Goal: Navigation & Orientation: Find specific page/section

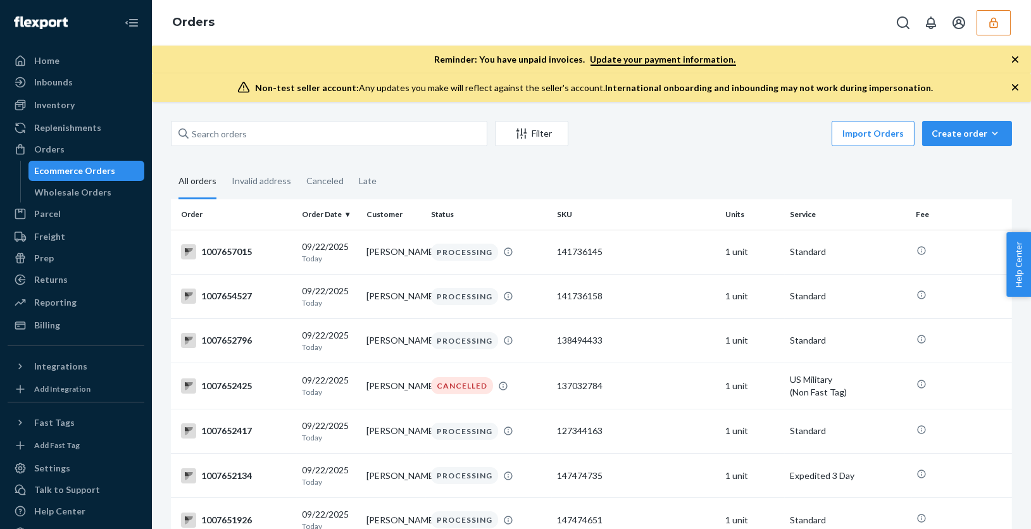
click at [85, 175] on div "Ecommerce Orders" at bounding box center [75, 171] width 81 height 13
click at [69, 190] on div "Wholesale Orders" at bounding box center [73, 192] width 77 height 13
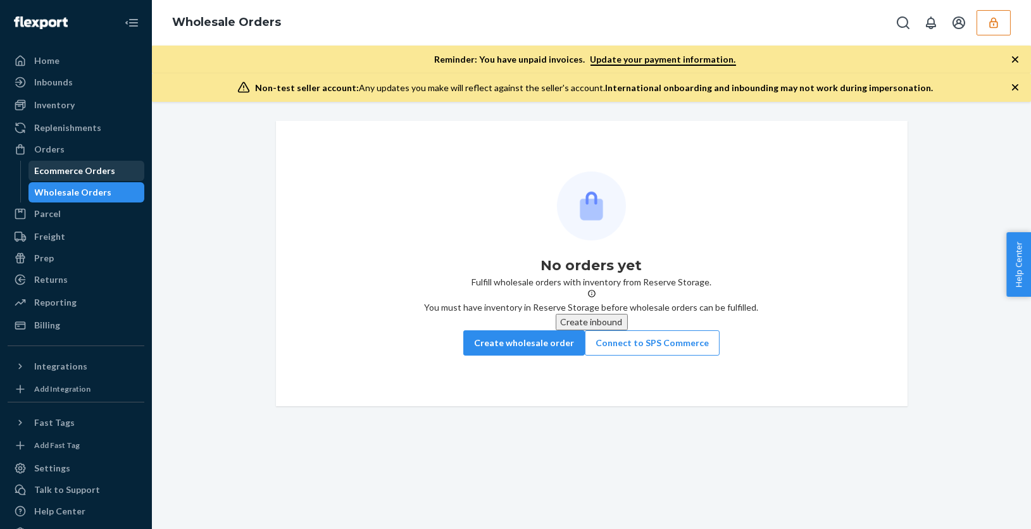
click at [91, 170] on div "Ecommerce Orders" at bounding box center [75, 171] width 81 height 13
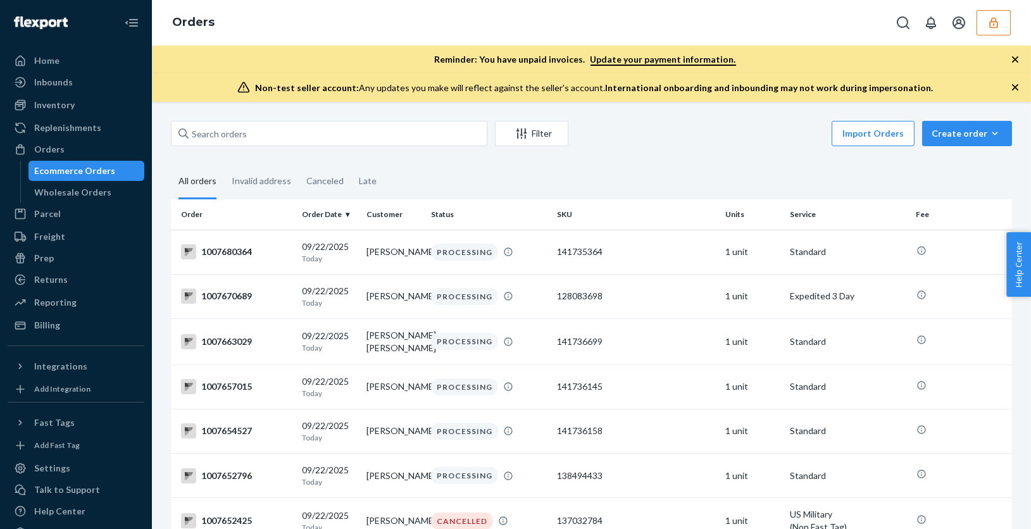
click at [669, 129] on div "Import Orders Create order Ecommerce order Removal order" at bounding box center [794, 135] width 436 height 28
click at [56, 325] on div "Billing" at bounding box center [47, 325] width 26 height 13
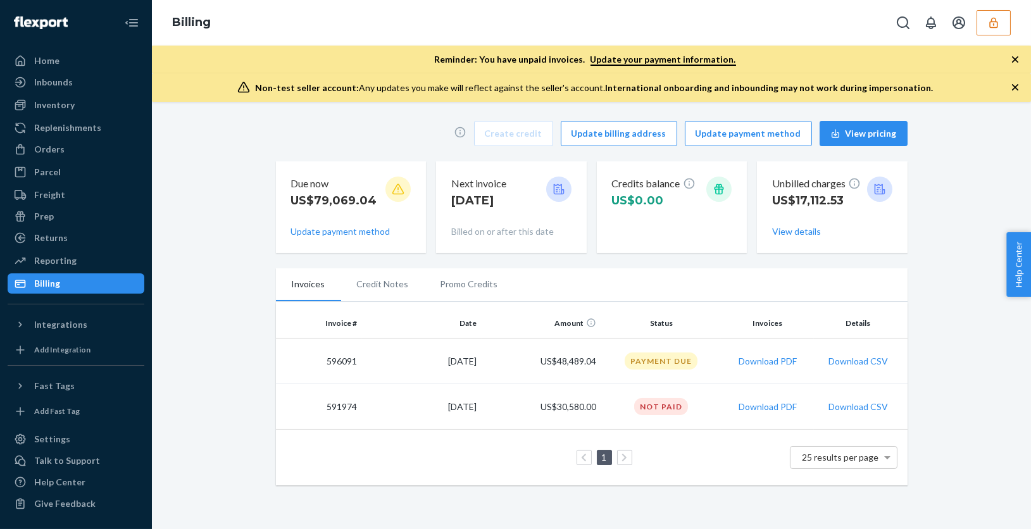
click at [575, 409] on td "US$30,580.00" at bounding box center [542, 407] width 120 height 46
click at [768, 406] on button "Download PDF" at bounding box center [768, 407] width 58 height 13
click at [762, 362] on button "Download PDF" at bounding box center [768, 361] width 58 height 13
click at [803, 230] on button "View details" at bounding box center [796, 231] width 49 height 13
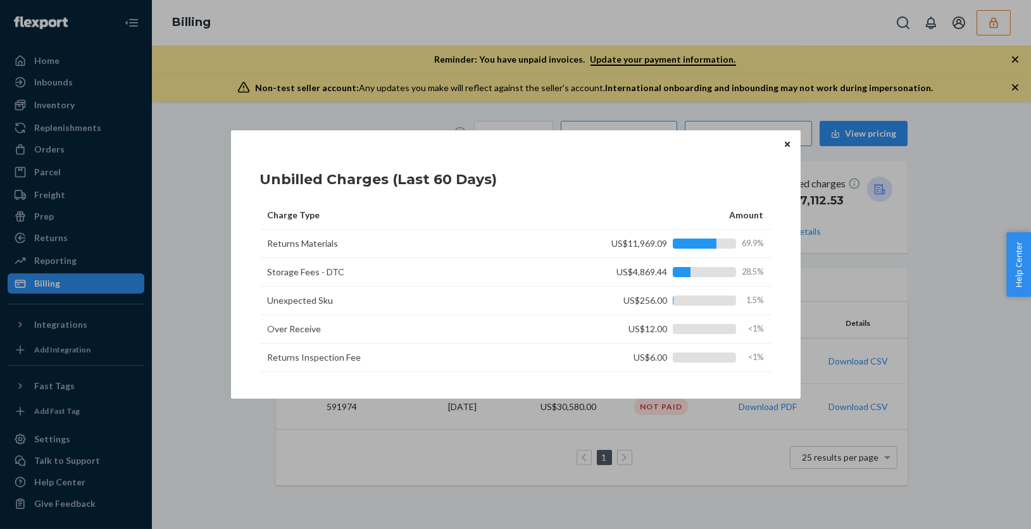
click at [789, 143] on icon "Close" at bounding box center [787, 143] width 5 height 5
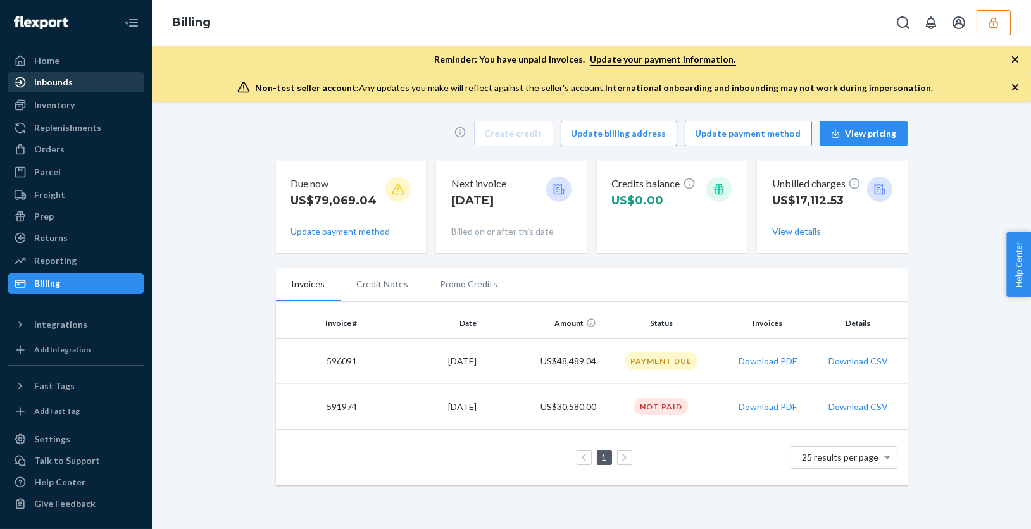
click at [66, 86] on div "Inbounds" at bounding box center [53, 82] width 39 height 13
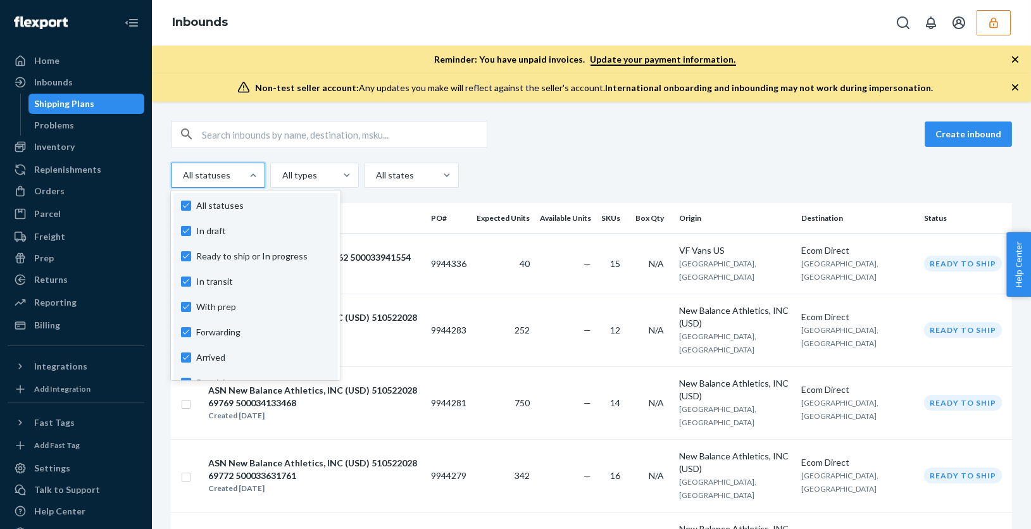
click at [233, 177] on div at bounding box center [217, 175] width 70 height 15
click at [183, 177] on input "option In draft focused, 1 of 10. 10 results available. Use Up and Down to choo…" at bounding box center [182, 175] width 1 height 13
click at [201, 205] on span "All statuses" at bounding box center [263, 205] width 134 height 13
checkbox input "false"
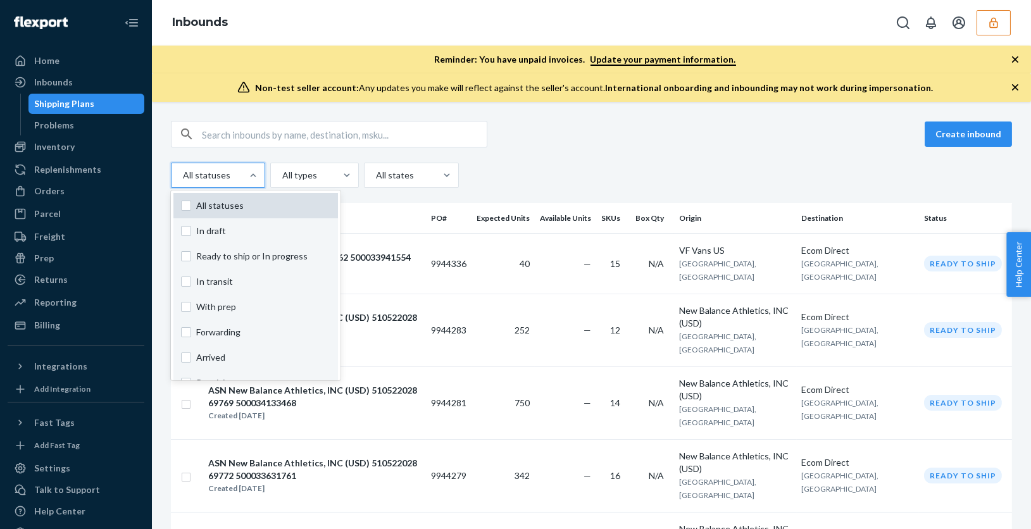
checkbox input "false"
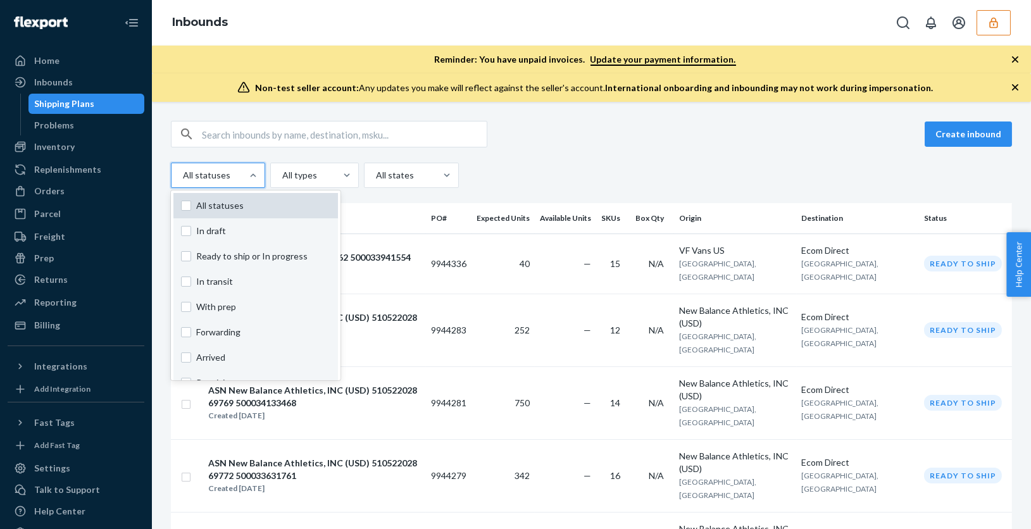
checkbox input "false"
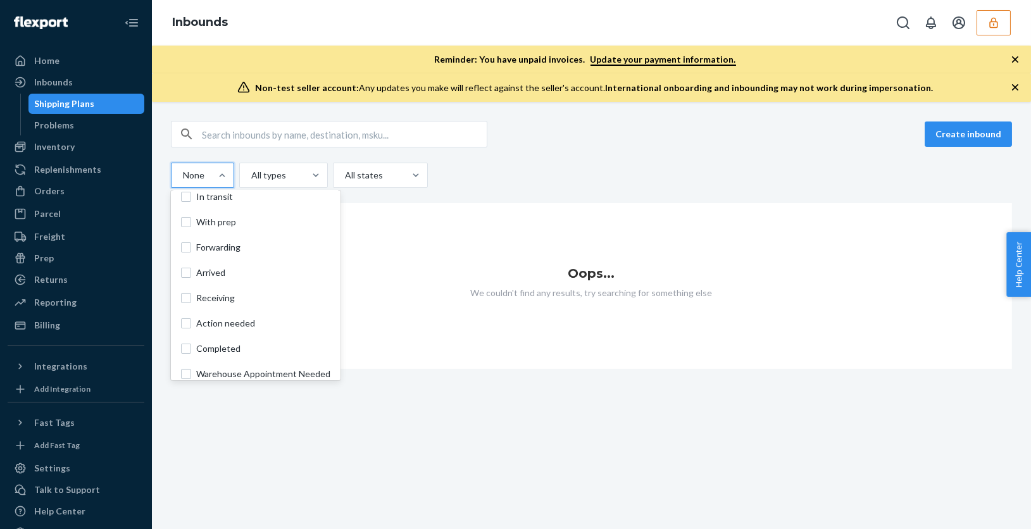
scroll to position [93, 0]
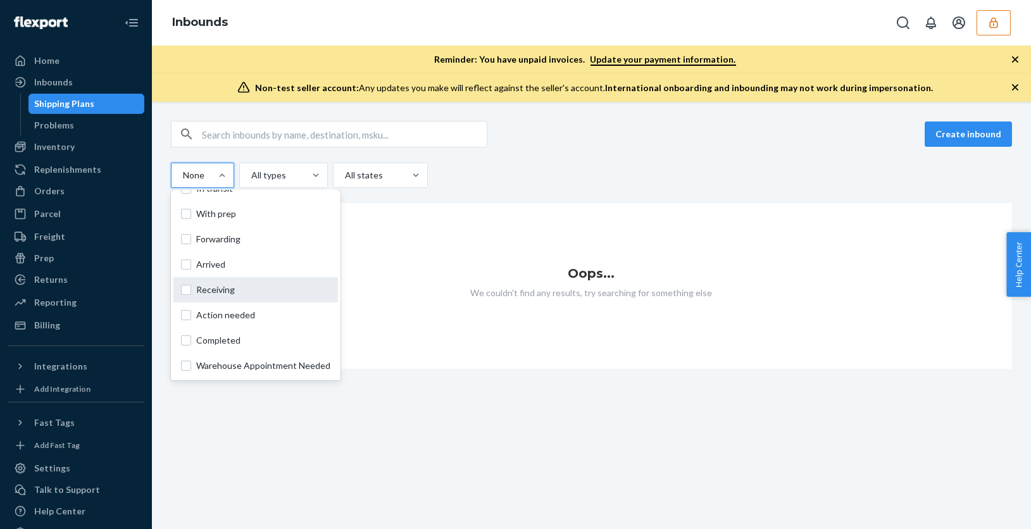
click at [240, 287] on span "Receiving" at bounding box center [263, 290] width 134 height 13
checkbox input "true"
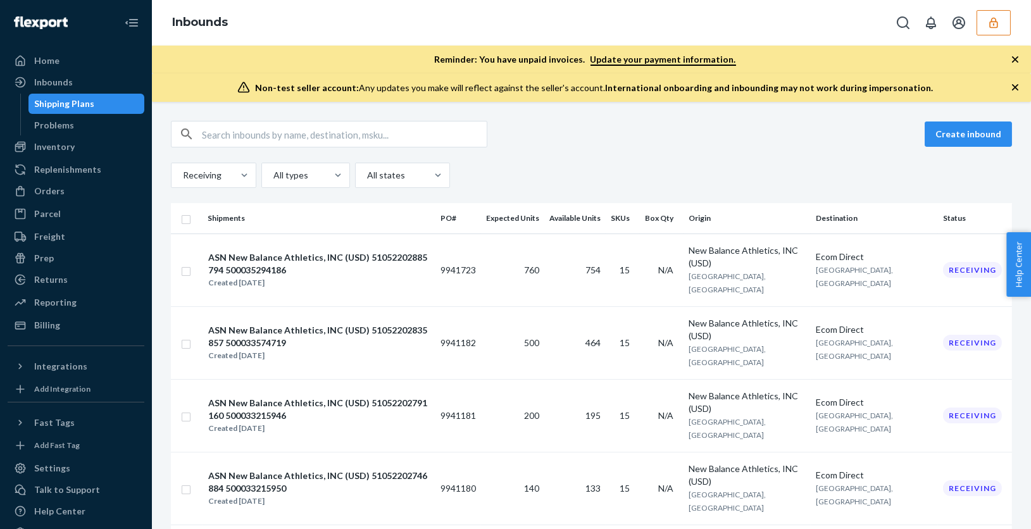
click at [585, 134] on div "Create inbound" at bounding box center [591, 134] width 841 height 27
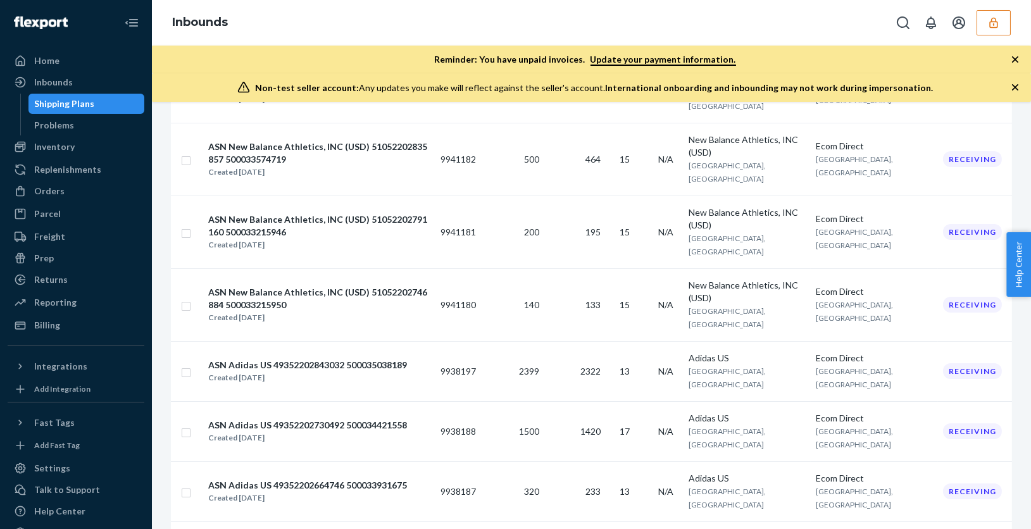
scroll to position [0, 0]
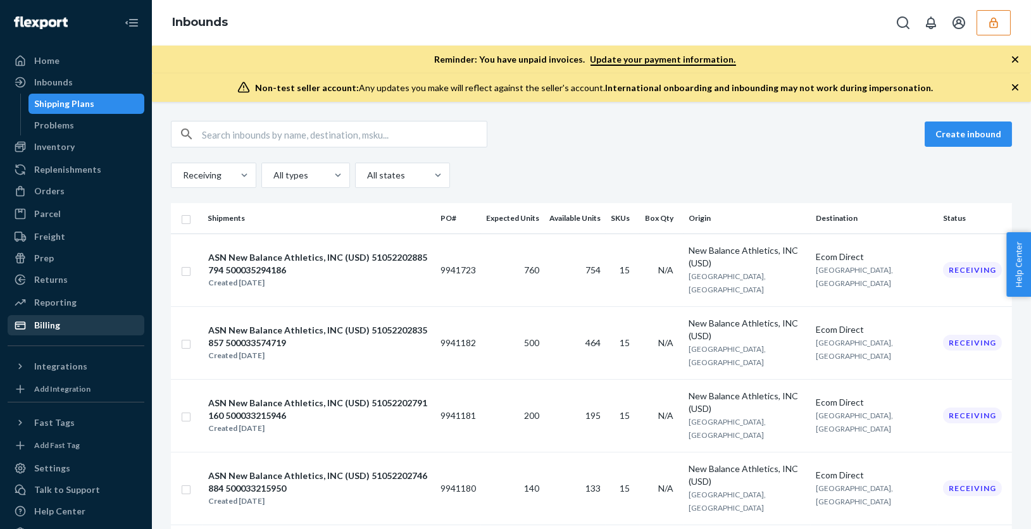
click at [77, 320] on div "Billing" at bounding box center [76, 326] width 134 height 18
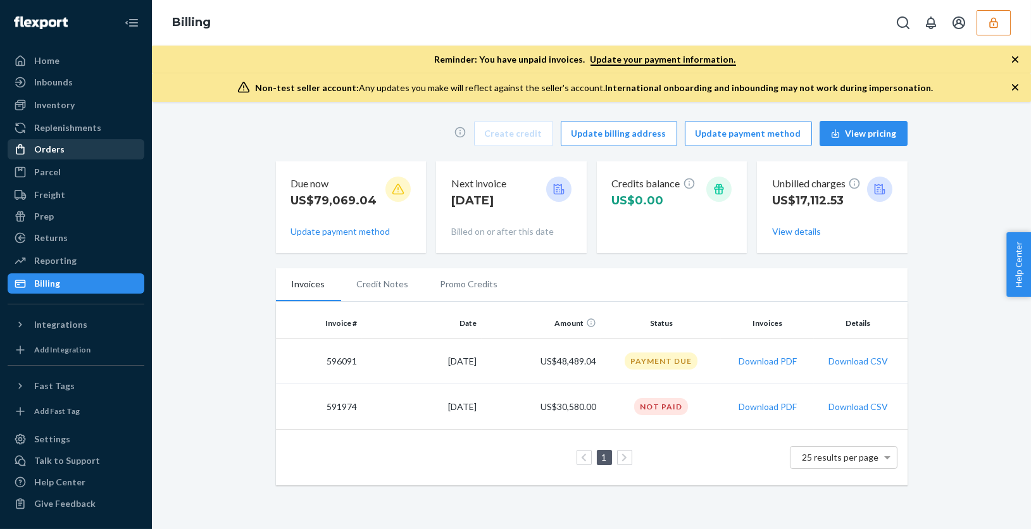
click at [63, 149] on div "Orders" at bounding box center [76, 150] width 134 height 18
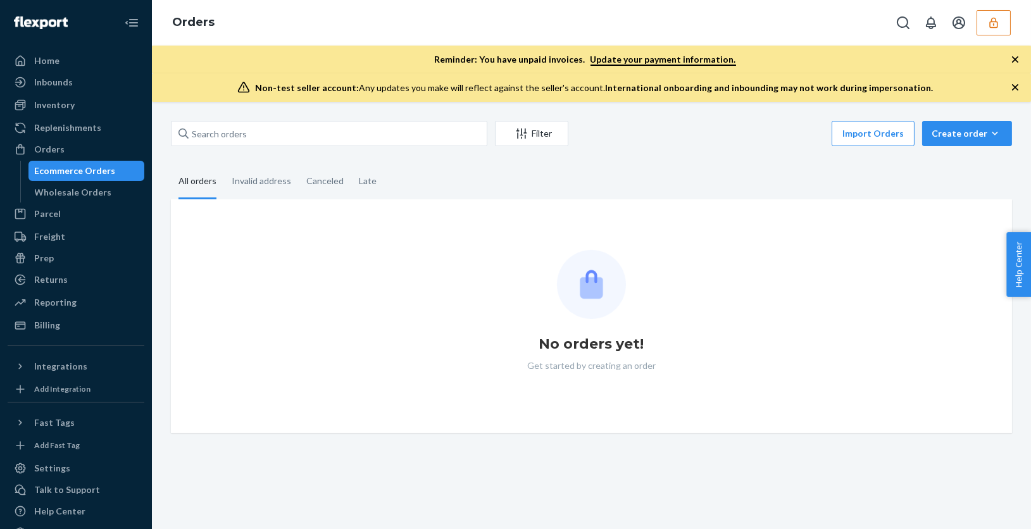
click at [993, 28] on icon "button" at bounding box center [994, 22] width 13 height 13
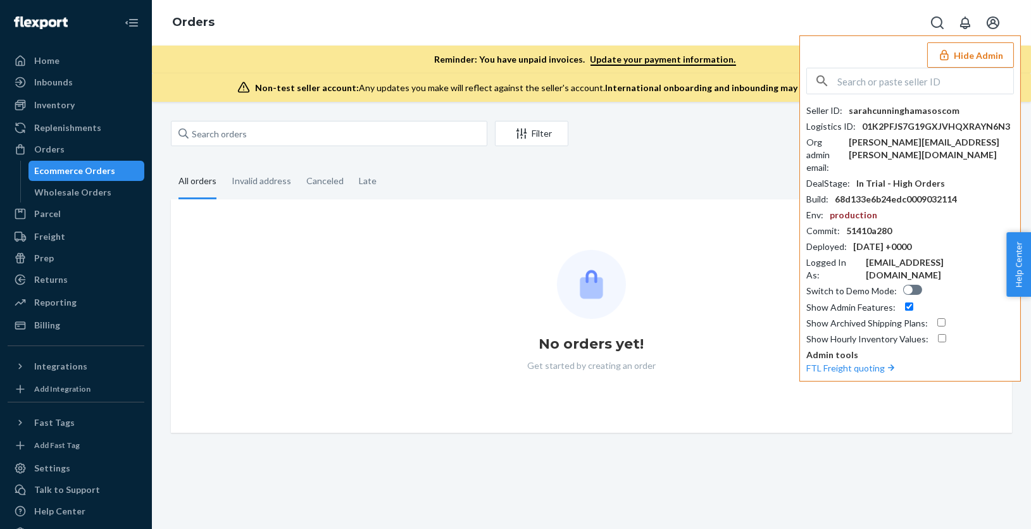
click at [736, 157] on div "Filter Import Orders Create order Ecommerce order Removal order All orders Inva…" at bounding box center [591, 277] width 860 height 312
click at [998, 23] on icon "Open account menu" at bounding box center [993, 22] width 15 height 15
click at [678, 154] on div "Filter Import Orders Create order Ecommerce order Removal order All orders Inva…" at bounding box center [591, 277] width 860 height 312
click at [973, 53] on button "Hide Admin" at bounding box center [970, 54] width 87 height 25
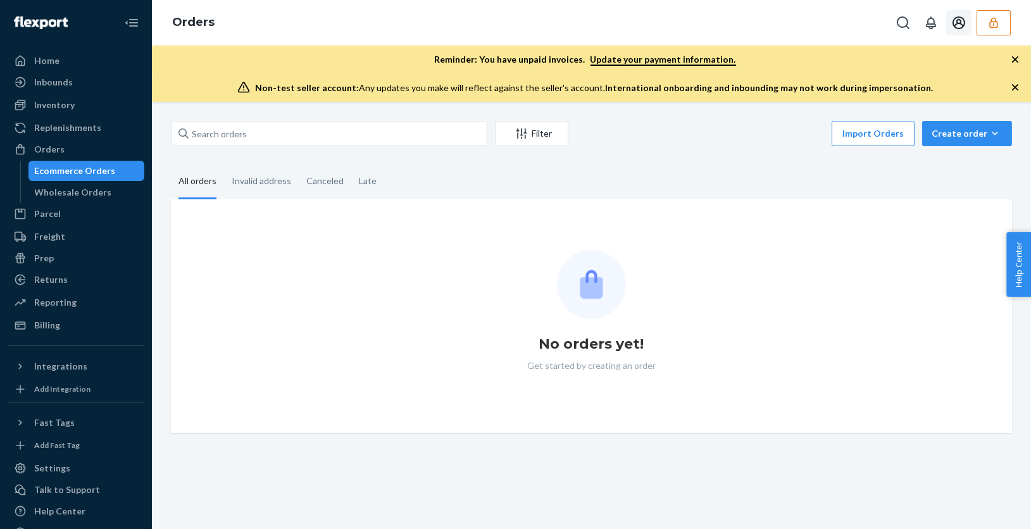
click at [603, 198] on fieldset "All orders Invalid address Canceled Late" at bounding box center [591, 182] width 841 height 35
click at [103, 184] on div "Wholesale Orders" at bounding box center [87, 193] width 114 height 18
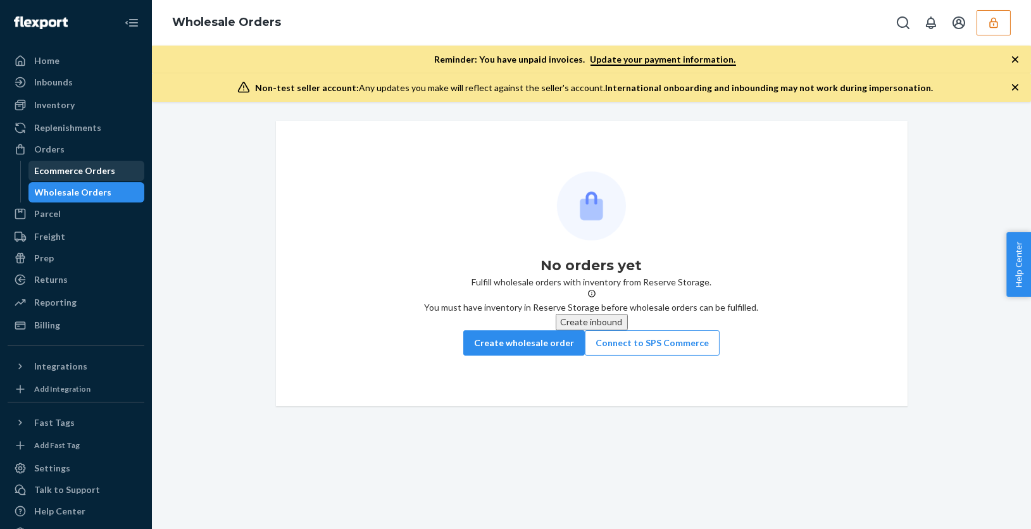
click at [103, 174] on div "Ecommerce Orders" at bounding box center [75, 171] width 81 height 13
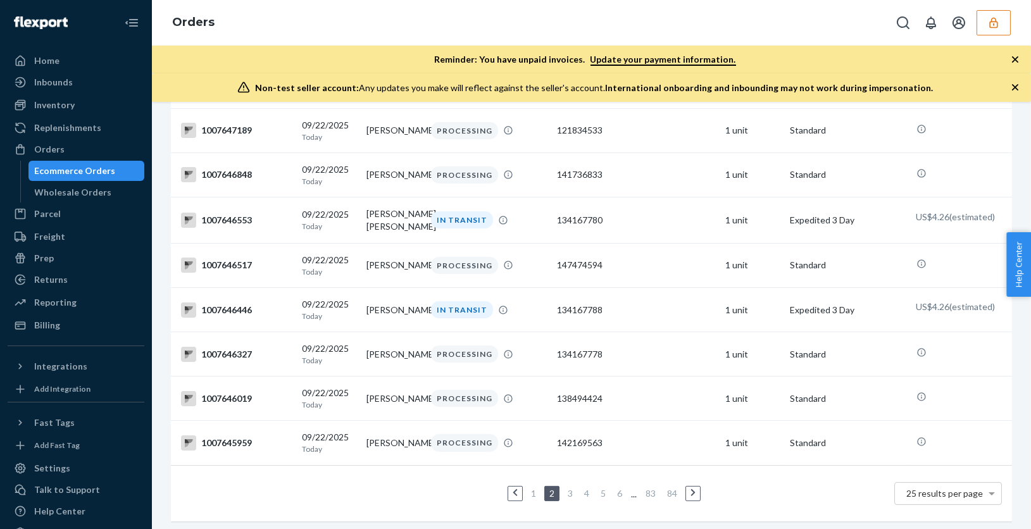
scroll to position [902, 0]
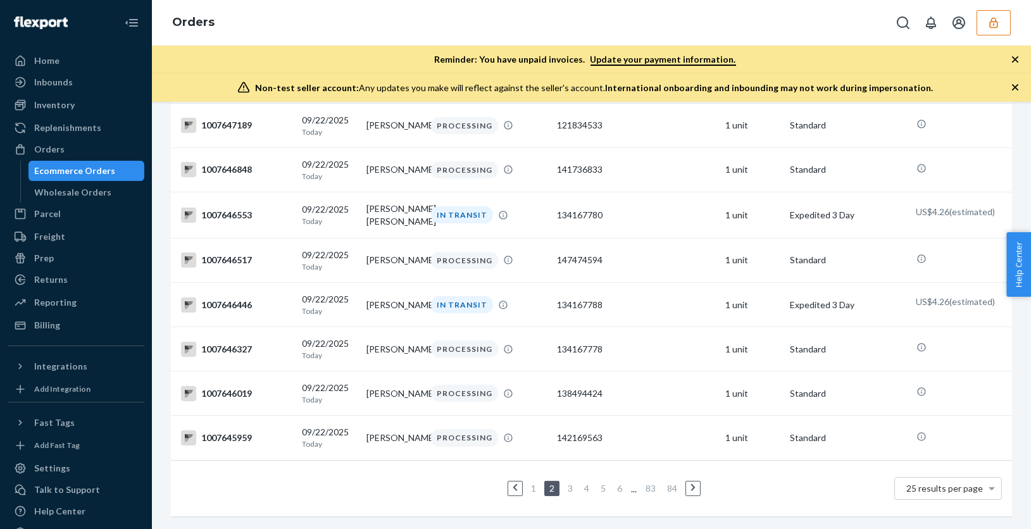
click at [535, 491] on link "1" at bounding box center [534, 488] width 10 height 11
